Goal: Information Seeking & Learning: Find specific fact

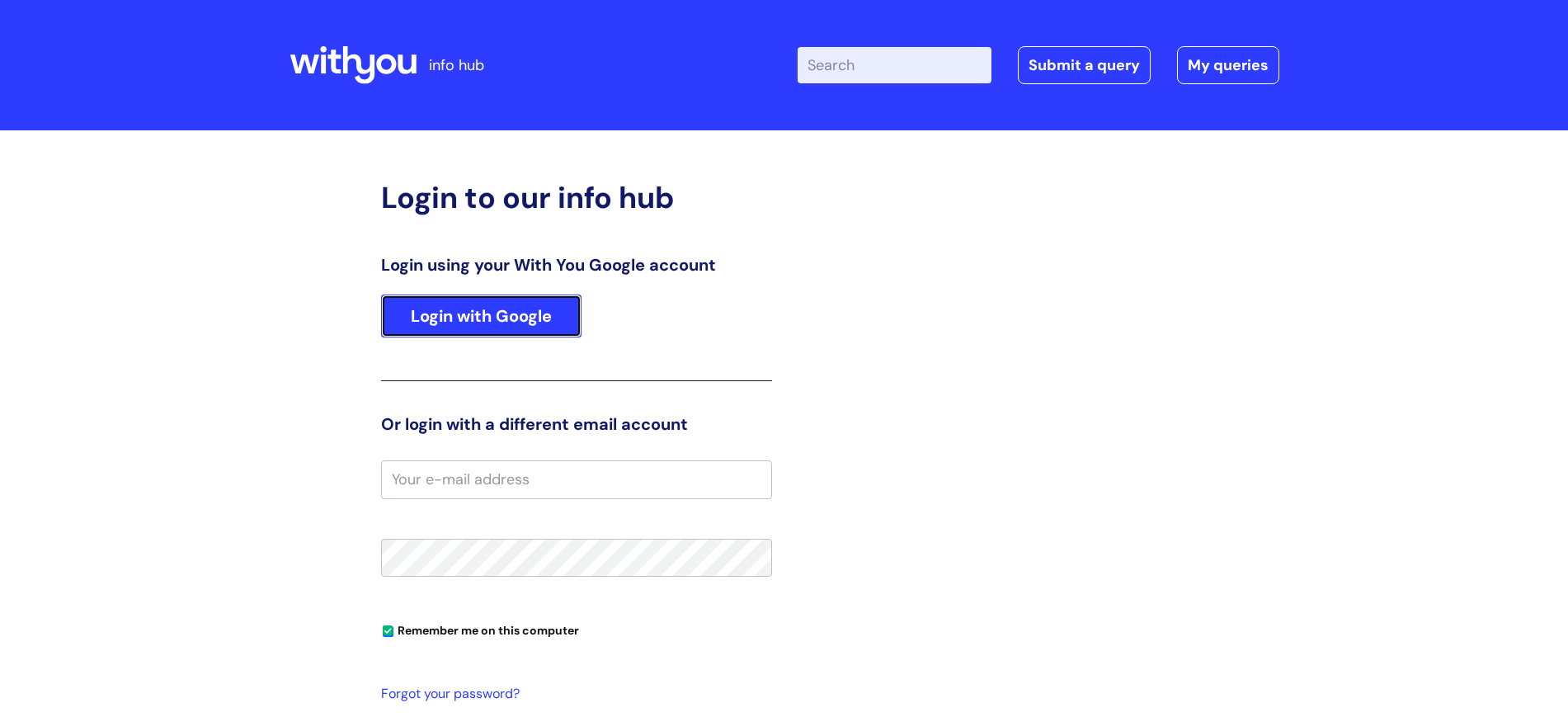
click at [516, 317] on link "Login with Google" at bounding box center [481, 316] width 200 height 43
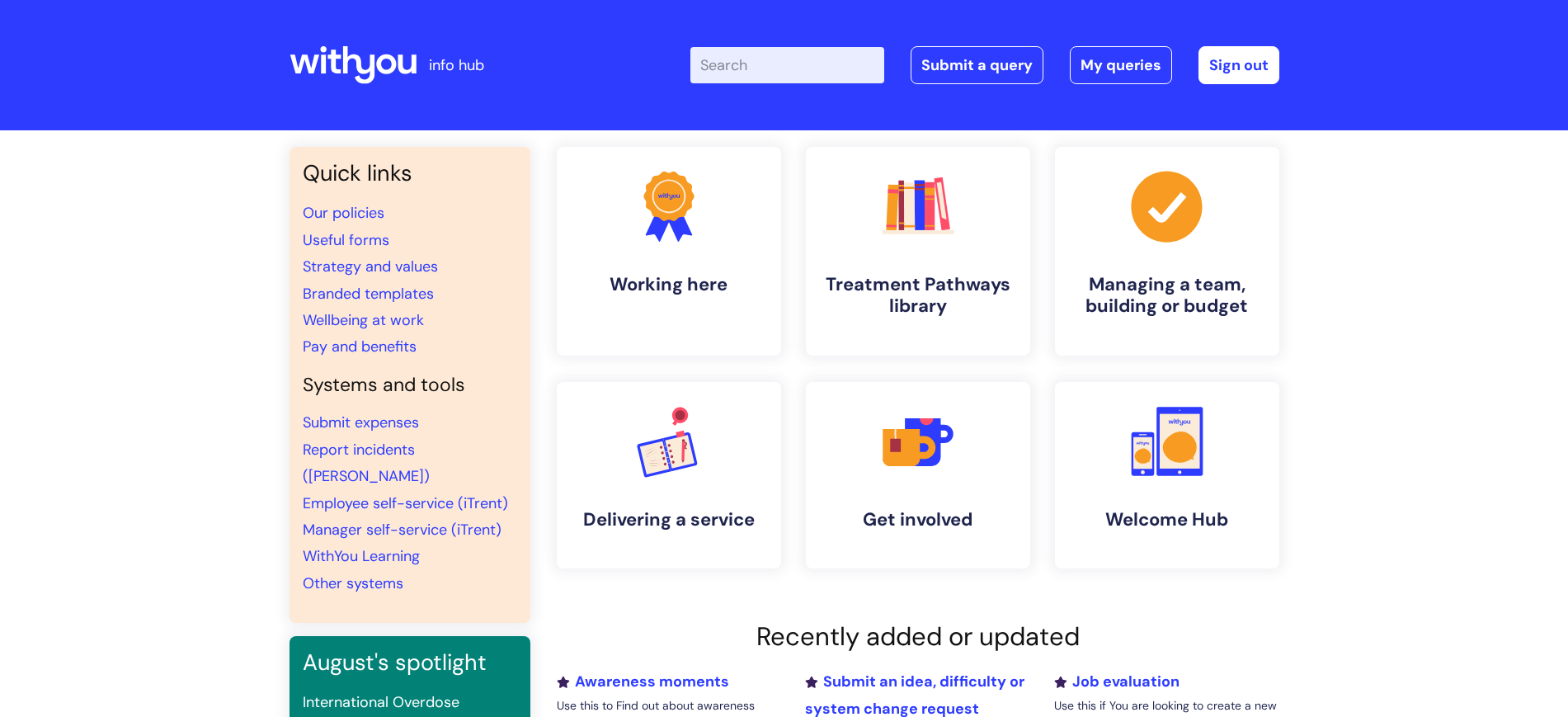
click at [751, 74] on input "Enter your search term here..." at bounding box center [787, 65] width 194 height 36
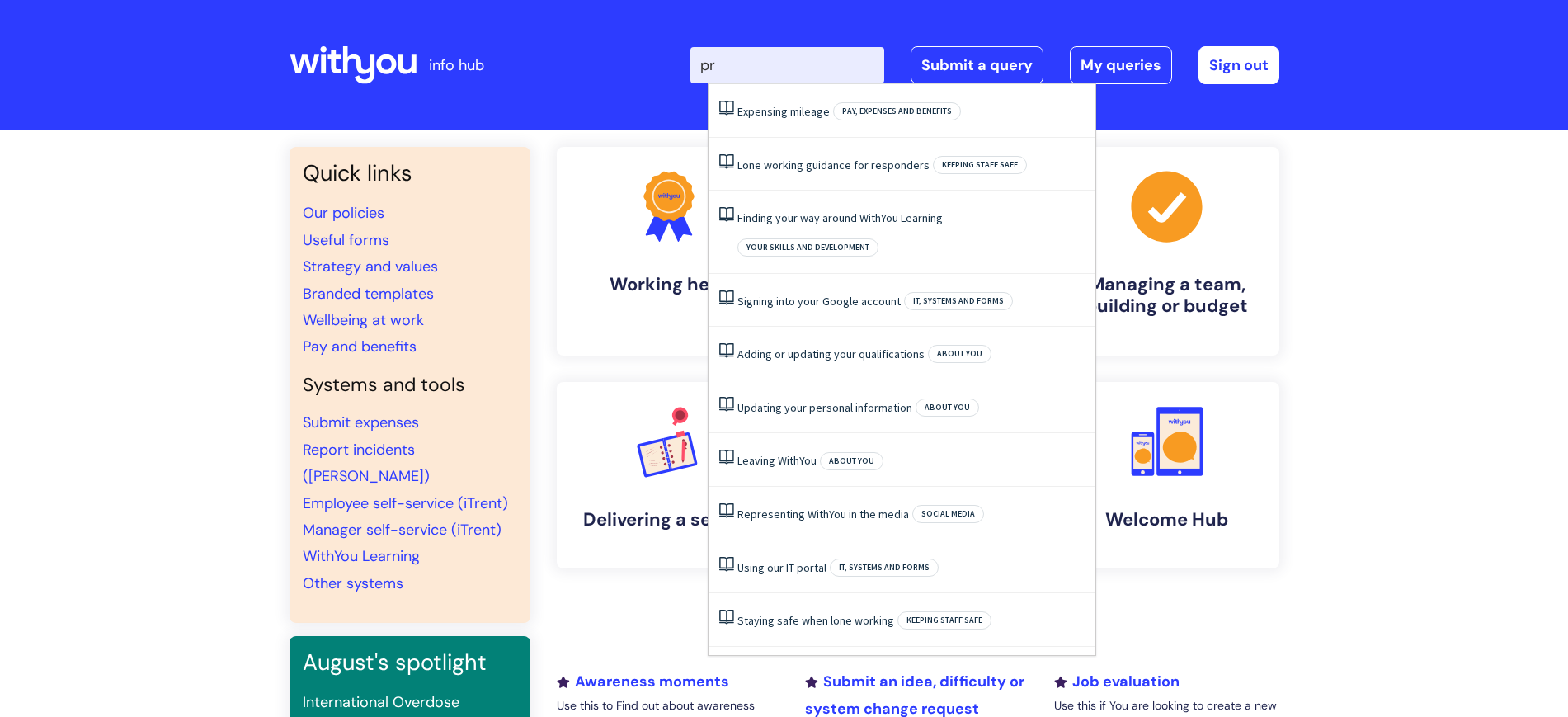
type input "p"
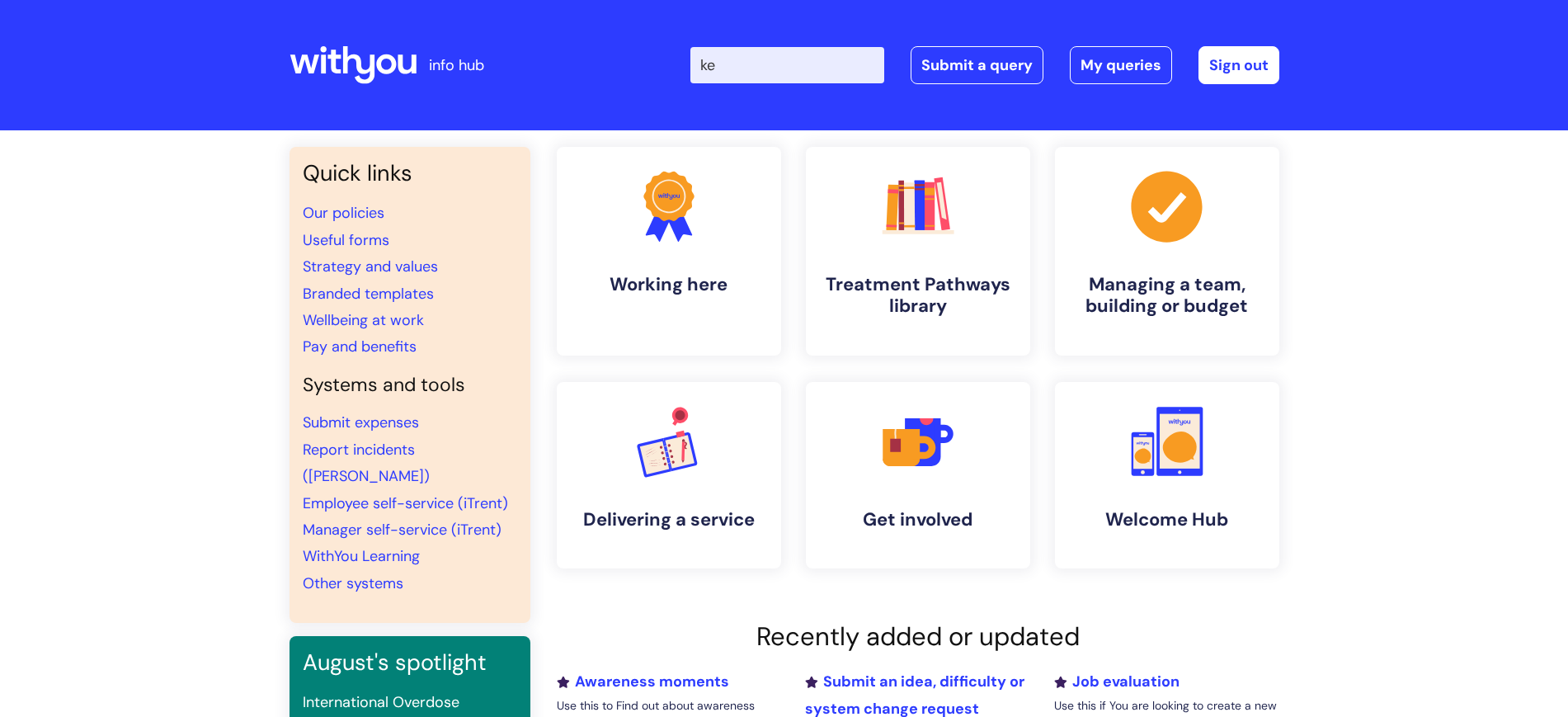
type input "k"
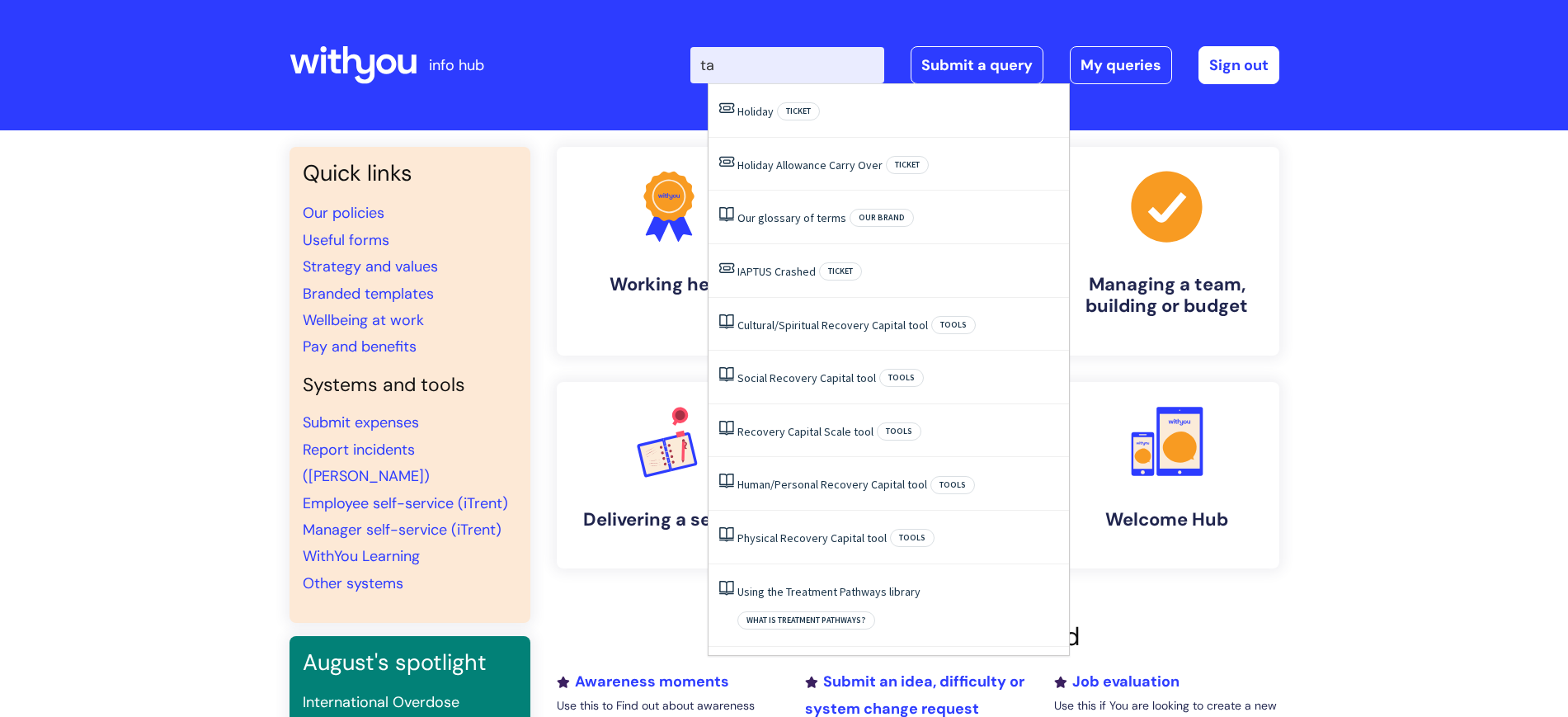
type input "t"
